Goal: Task Accomplishment & Management: Manage account settings

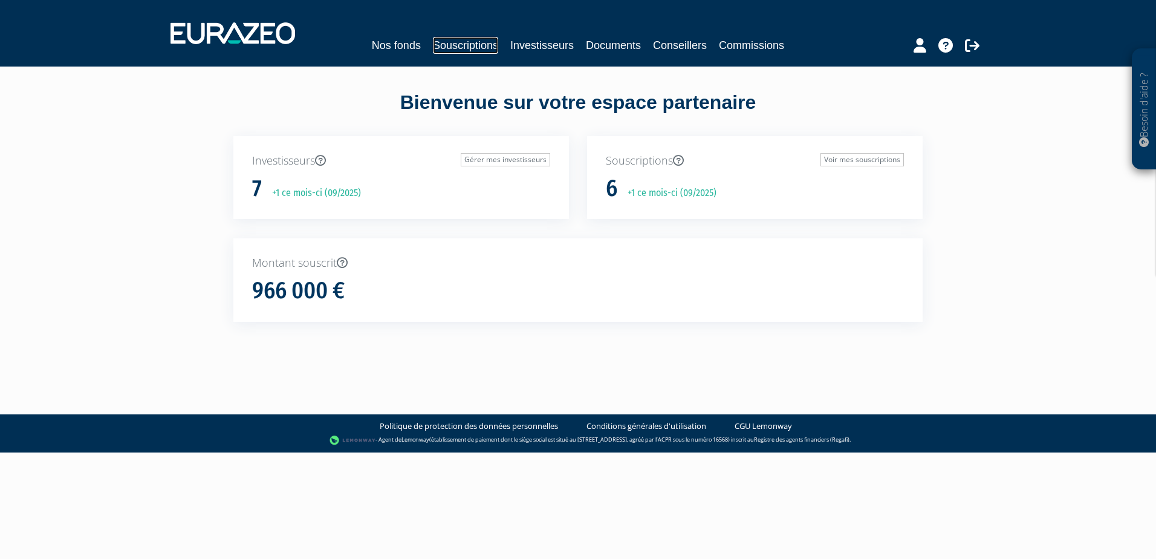
click at [462, 50] on link "Souscriptions" at bounding box center [465, 45] width 65 height 17
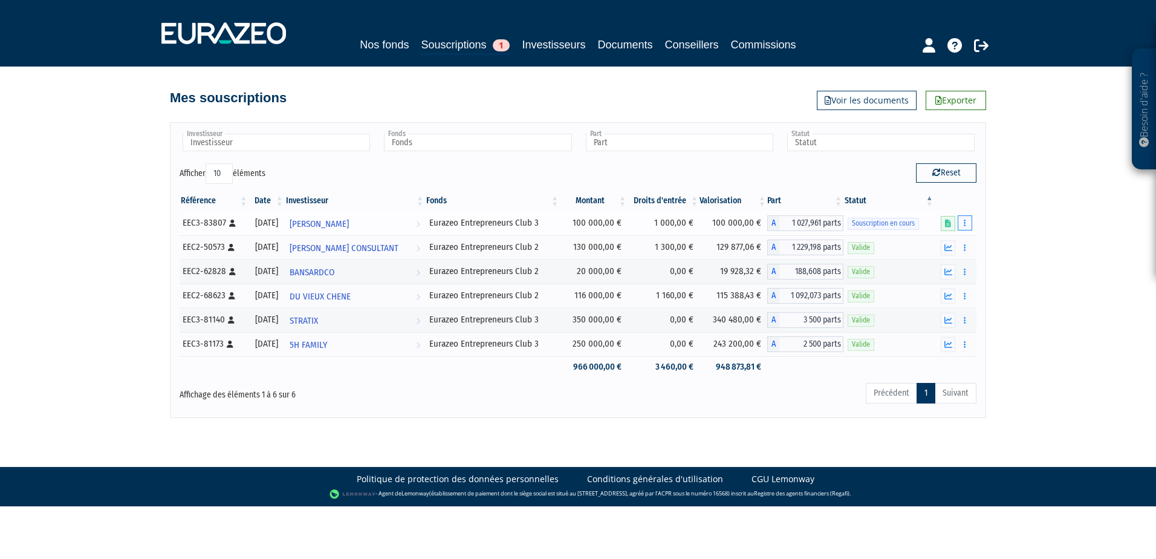
click at [969, 227] on button "button" at bounding box center [964, 222] width 15 height 15
click at [939, 290] on link "Supprimer" at bounding box center [929, 290] width 79 height 20
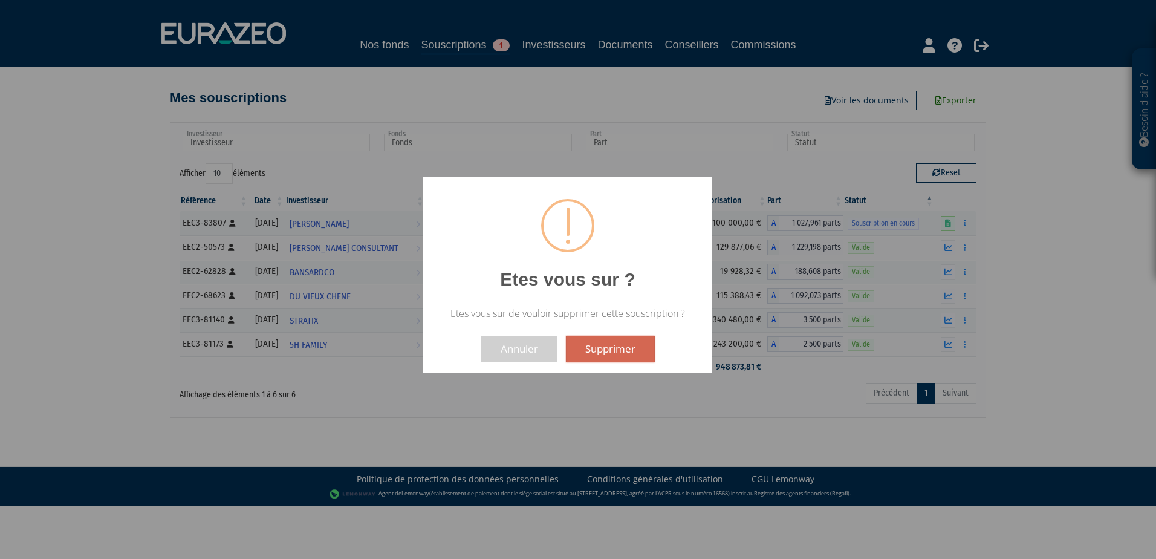
click at [620, 352] on button "Supprimer" at bounding box center [610, 348] width 89 height 27
